Goal: Task Accomplishment & Management: Manage account settings

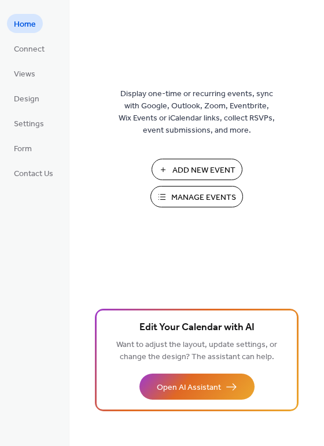
click at [183, 198] on span "Manage Events" at bounding box center [204, 198] width 65 height 12
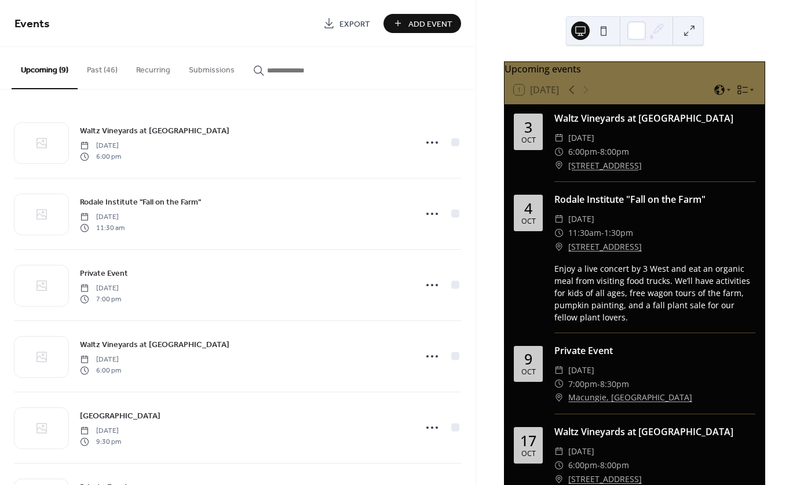
click at [101, 68] on button "Past (46)" at bounding box center [102, 67] width 49 height 41
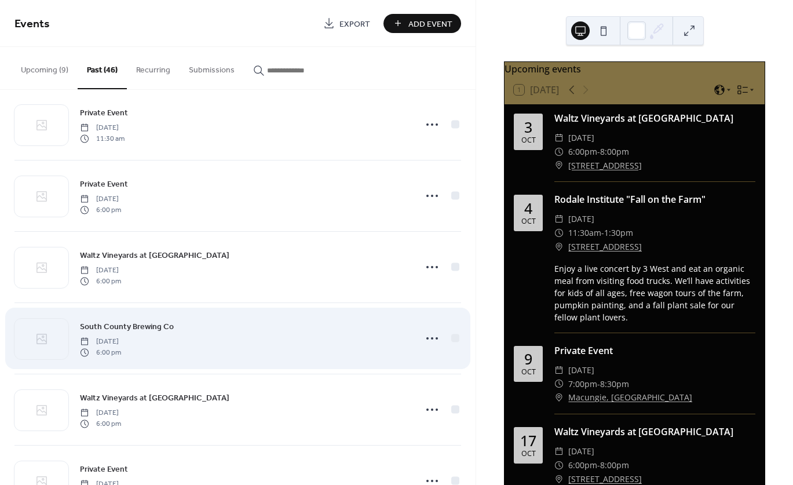
scroll to position [459, 0]
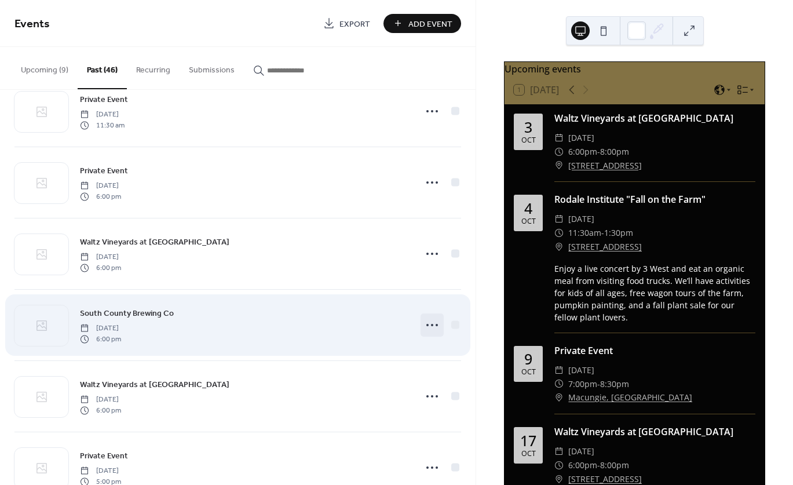
click at [432, 325] on icon at bounding box center [432, 325] width 19 height 19
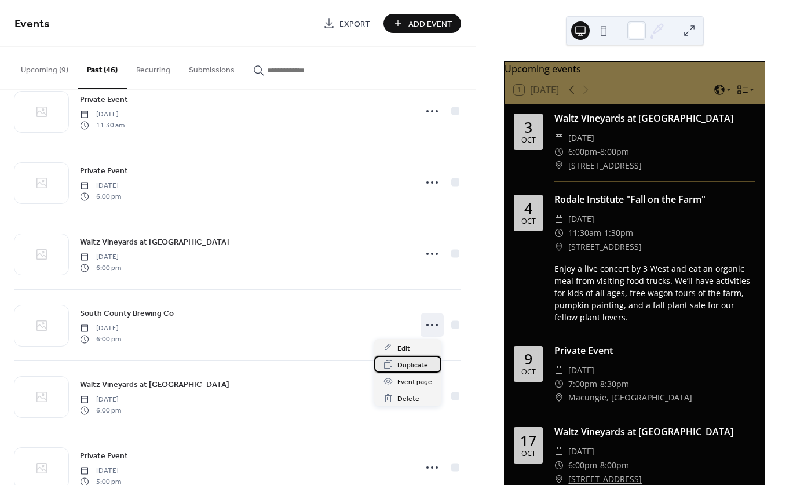
click at [409, 363] on span "Duplicate" at bounding box center [412, 365] width 31 height 12
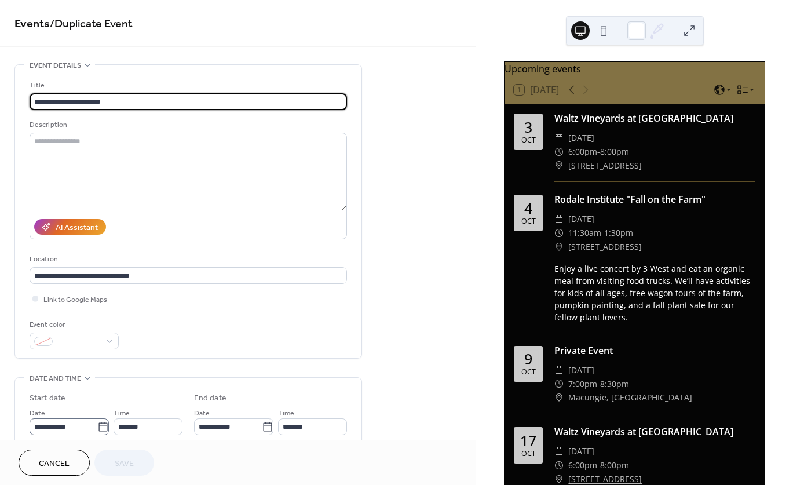
click at [103, 429] on icon at bounding box center [103, 427] width 12 height 12
click at [97, 429] on input "**********" at bounding box center [64, 426] width 68 height 17
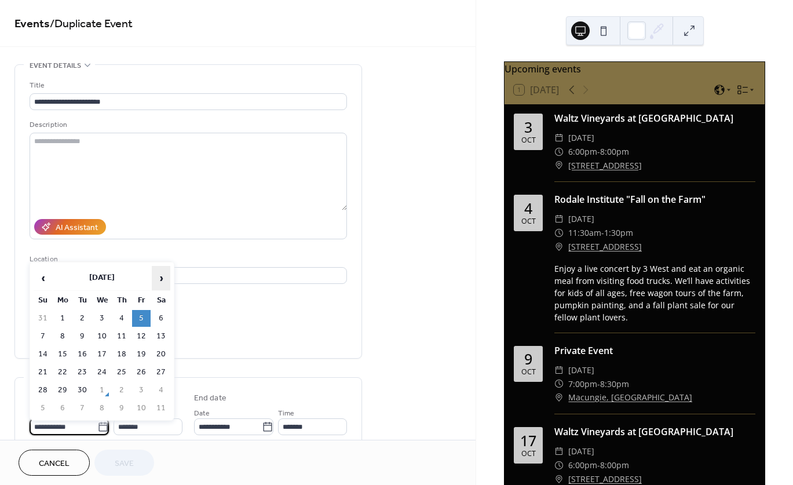
click at [165, 279] on span "›" at bounding box center [160, 278] width 17 height 23
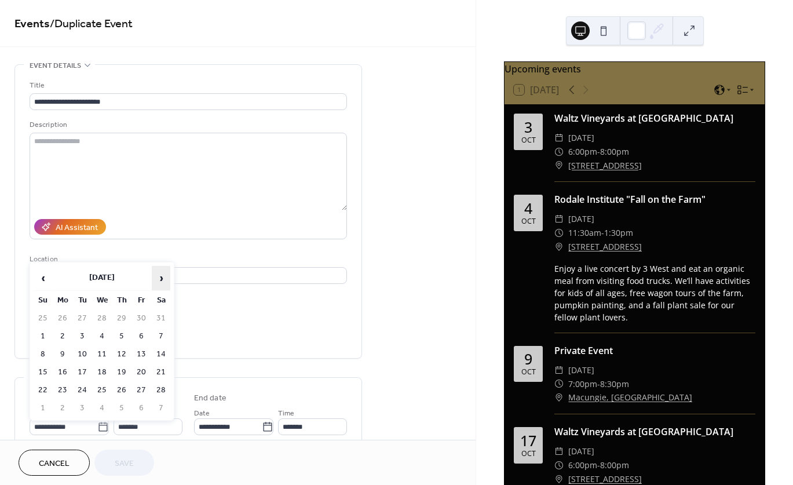
click at [165, 279] on span "›" at bounding box center [160, 278] width 17 height 23
click at [141, 331] on td "6" at bounding box center [141, 336] width 19 height 17
type input "**********"
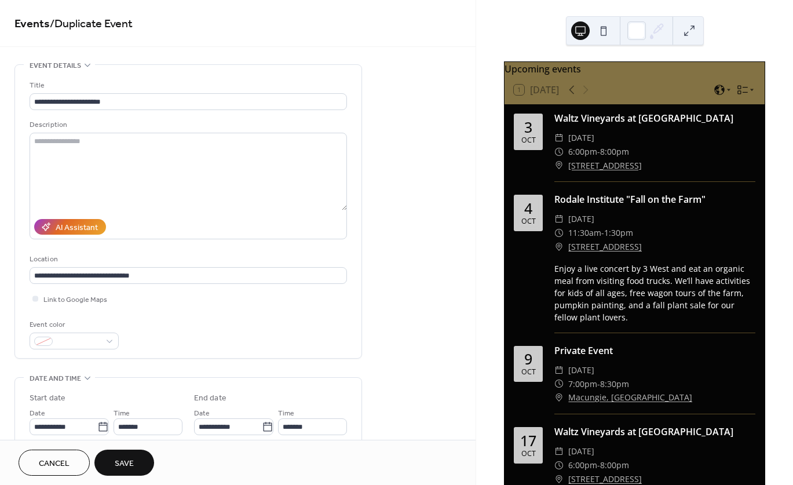
click at [123, 459] on span "Save" at bounding box center [124, 464] width 19 height 12
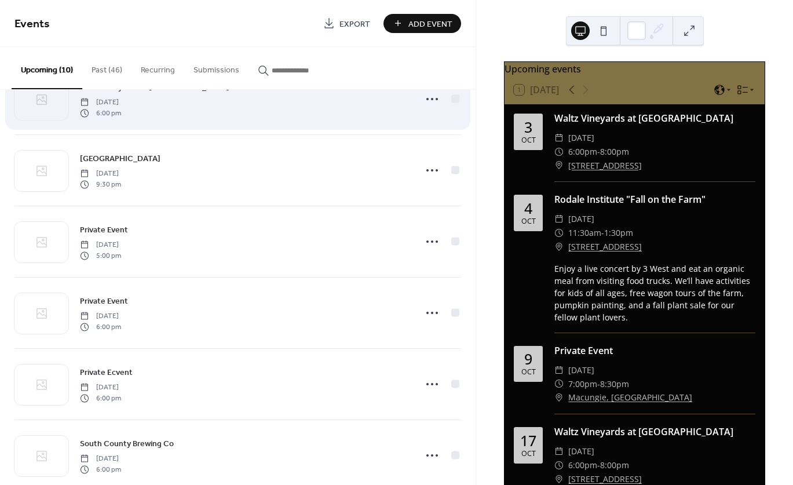
scroll to position [352, 0]
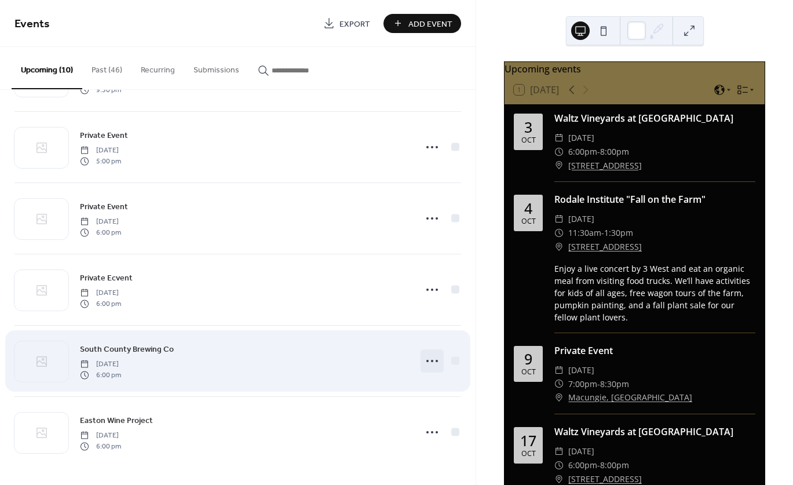
click at [430, 359] on icon at bounding box center [432, 361] width 19 height 19
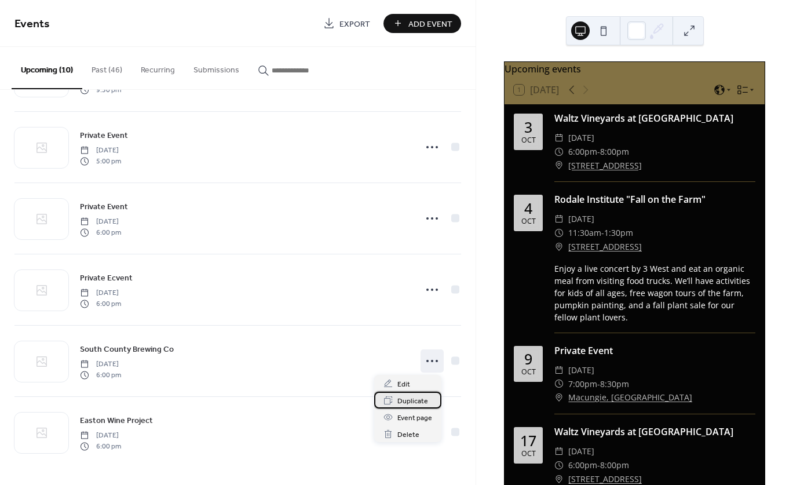
click at [415, 399] on span "Duplicate" at bounding box center [412, 401] width 31 height 12
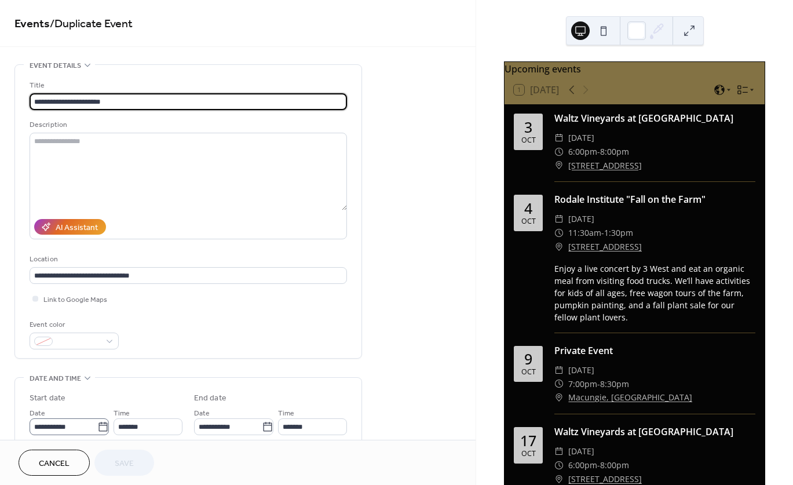
click at [99, 428] on icon at bounding box center [103, 427] width 12 height 12
click at [97, 428] on input "**********" at bounding box center [64, 426] width 68 height 17
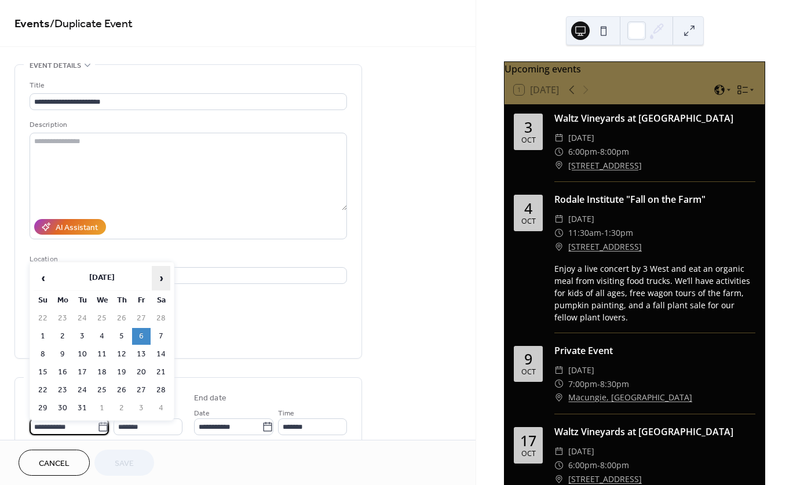
click at [164, 277] on span "›" at bounding box center [160, 278] width 17 height 23
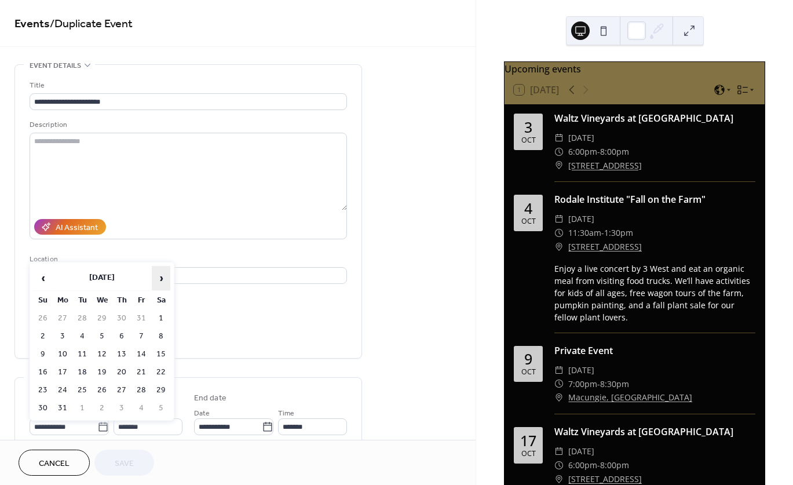
click at [164, 277] on span "›" at bounding box center [160, 278] width 17 height 23
click at [143, 316] on td "2" at bounding box center [141, 318] width 19 height 17
type input "**********"
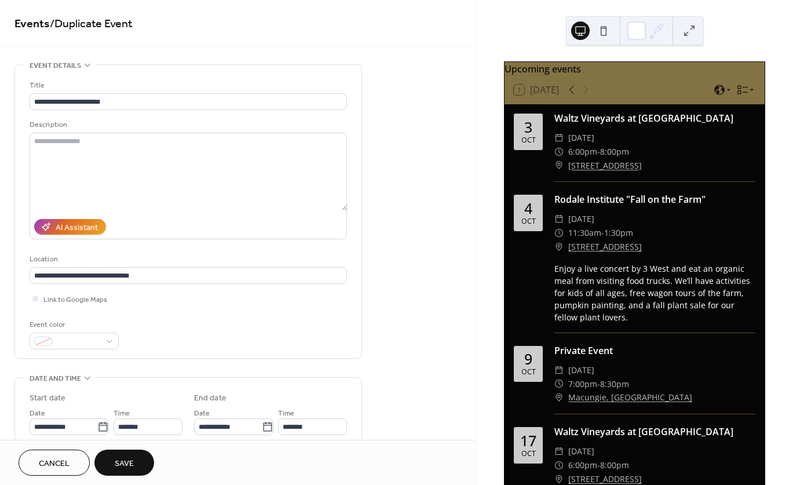
click at [129, 462] on span "Save" at bounding box center [124, 464] width 19 height 12
